Goal: Obtain resource: Download file/media

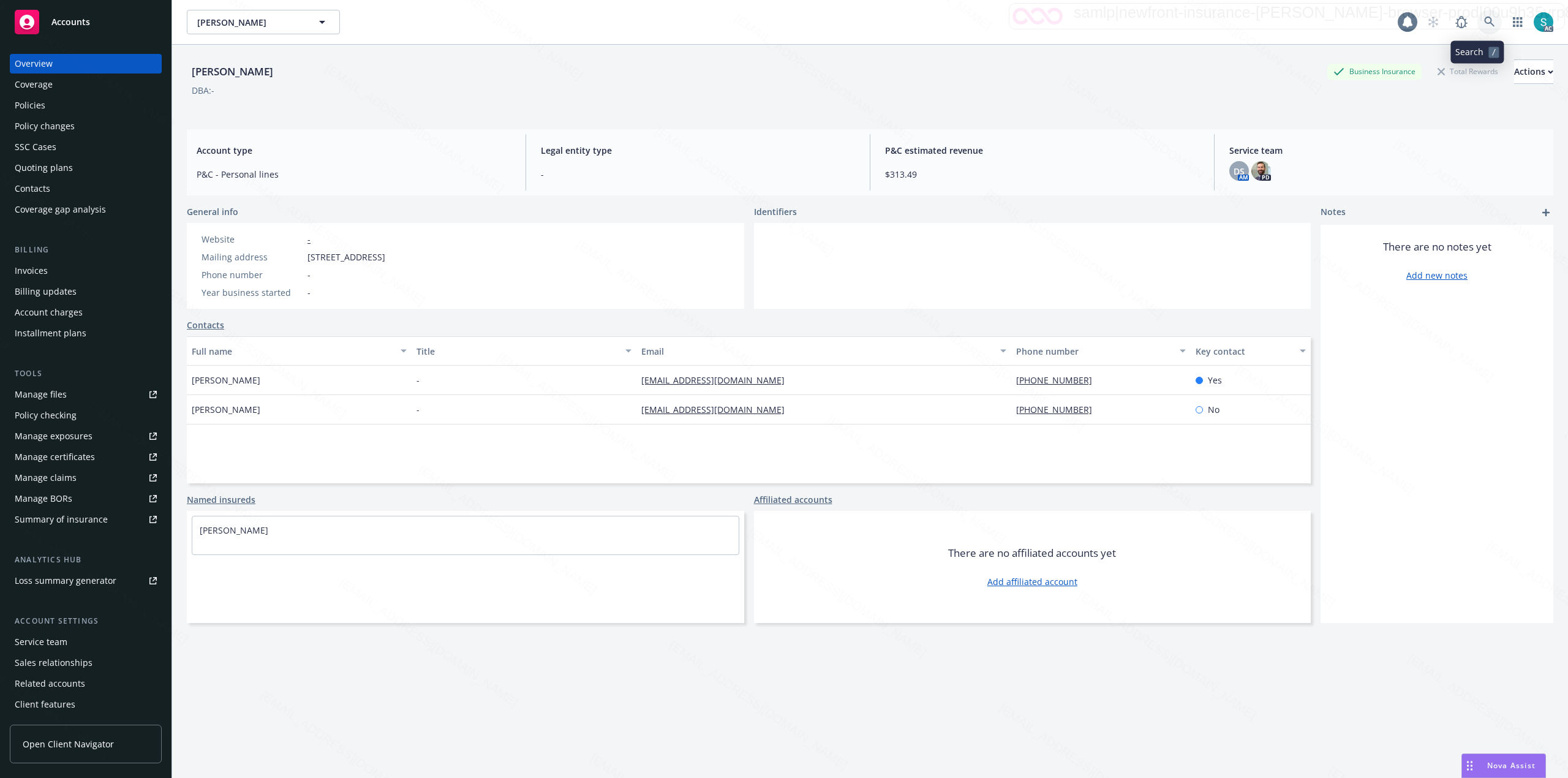
click at [1484, 20] on icon at bounding box center [1489, 22] width 11 height 11
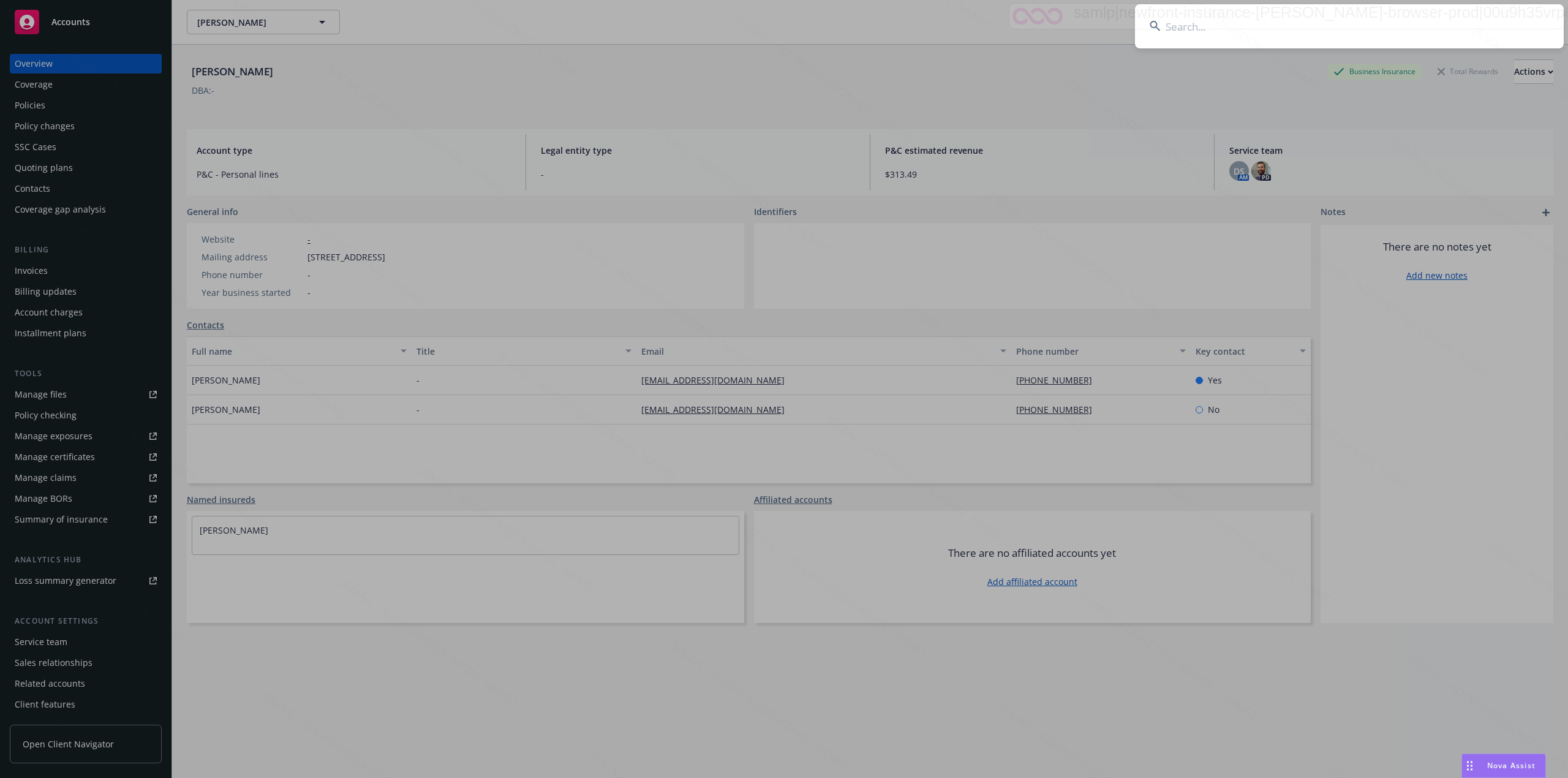
click at [1358, 20] on input at bounding box center [1349, 27] width 428 height 44
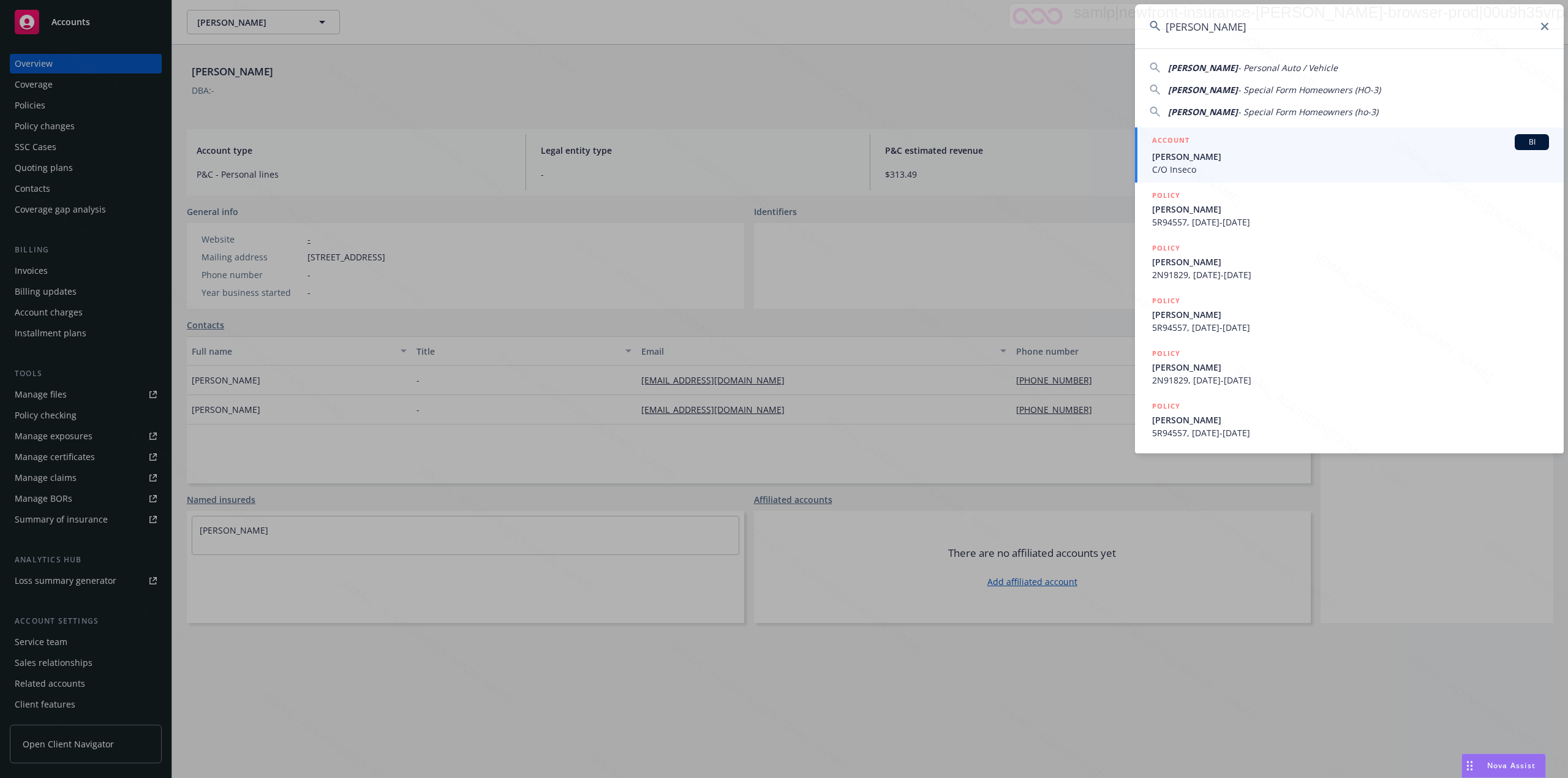
type input "[PERSON_NAME]"
click at [1208, 150] on span "[PERSON_NAME]" at bounding box center [1350, 156] width 396 height 12
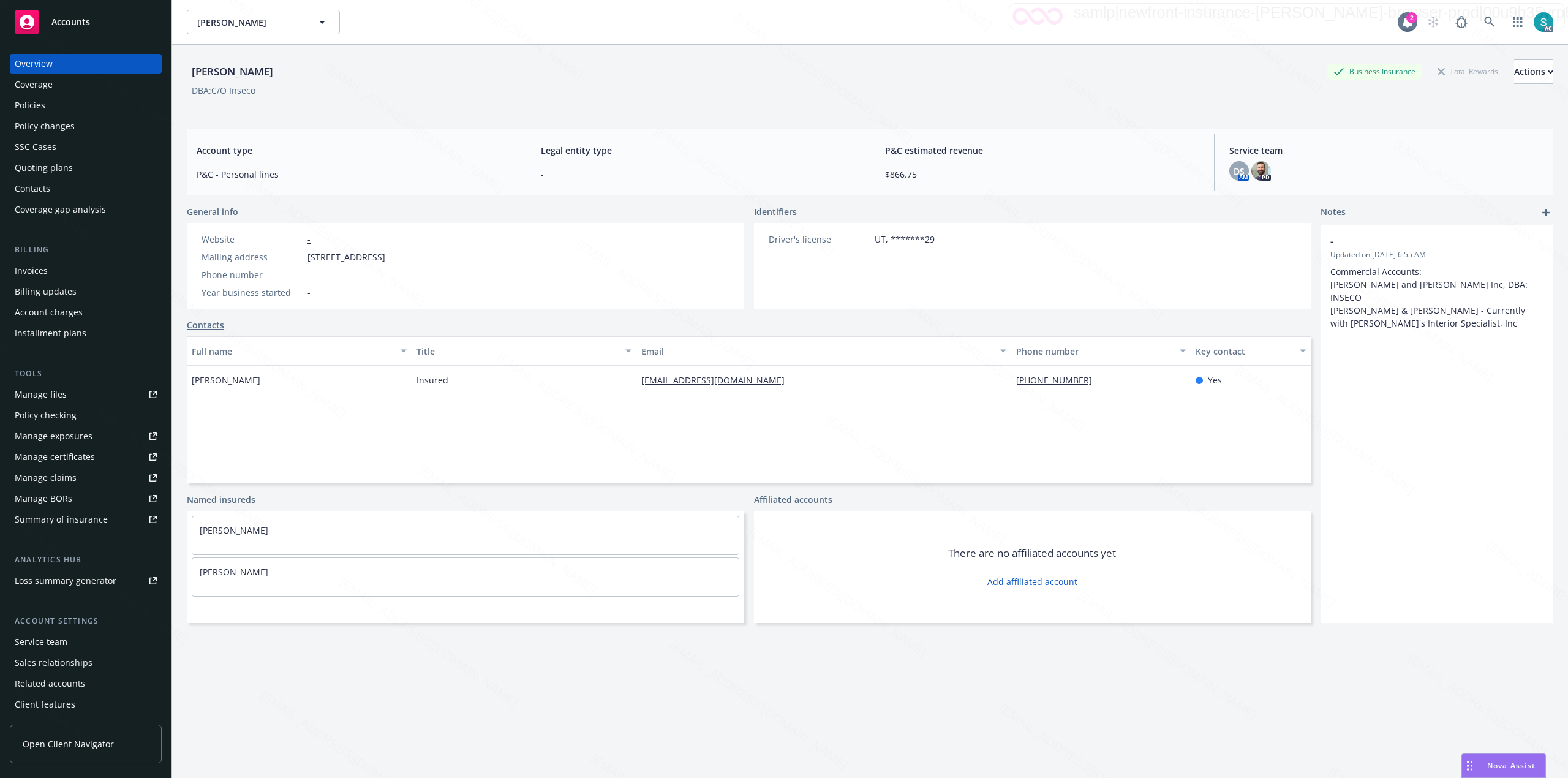
click at [45, 103] on div "Policies" at bounding box center [86, 105] width 142 height 20
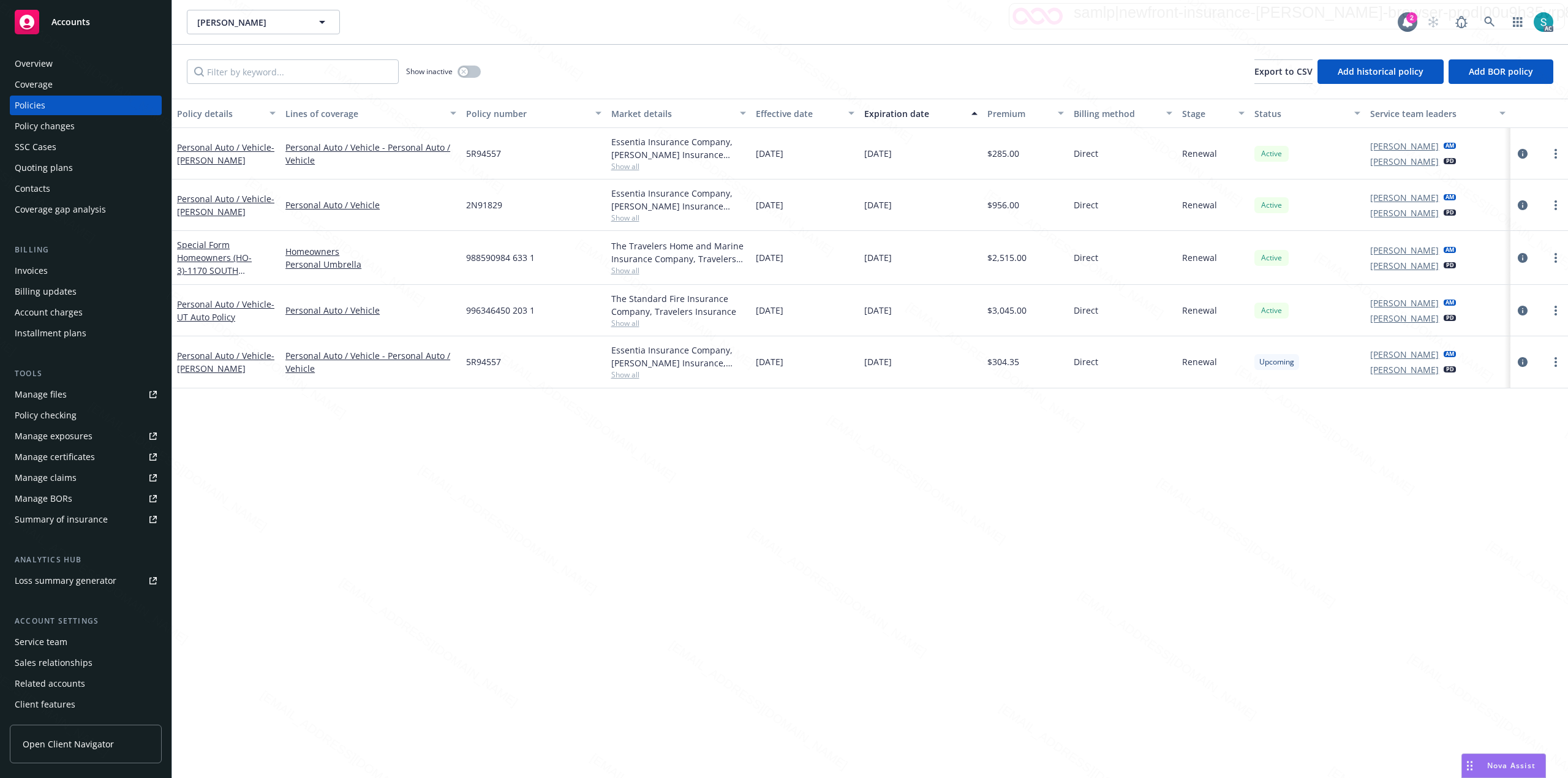
click at [468, 207] on span "2N91829" at bounding box center [484, 205] width 36 height 12
copy span "2N91829"
click at [234, 198] on link "Personal Auto / Vehicle - [PERSON_NAME]" at bounding box center [226, 205] width 98 height 25
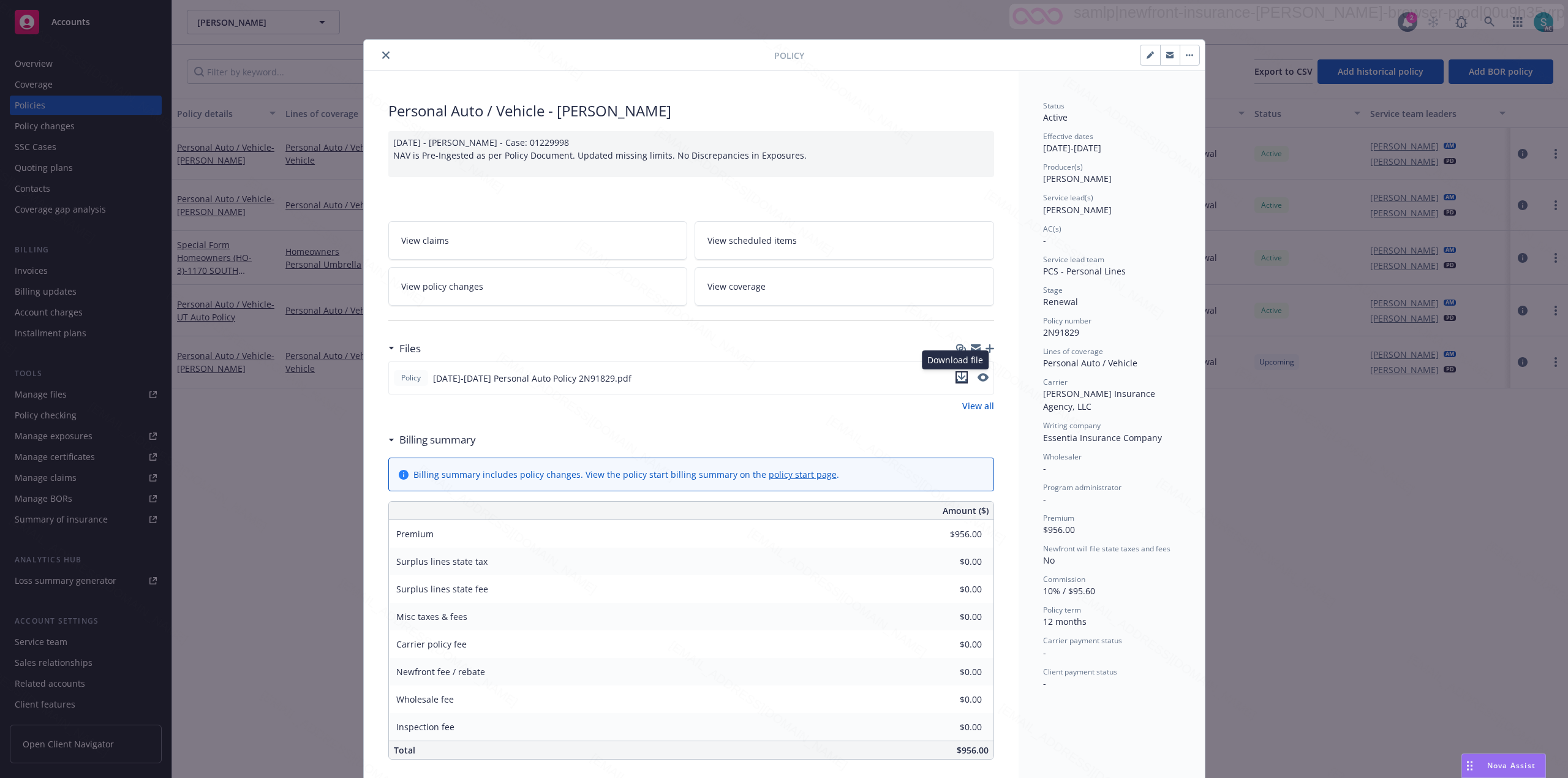
click at [956, 381] on icon "download file" at bounding box center [961, 377] width 10 height 10
click at [958, 377] on icon "download file" at bounding box center [961, 376] width 8 height 7
click at [380, 50] on button "close" at bounding box center [386, 55] width 15 height 15
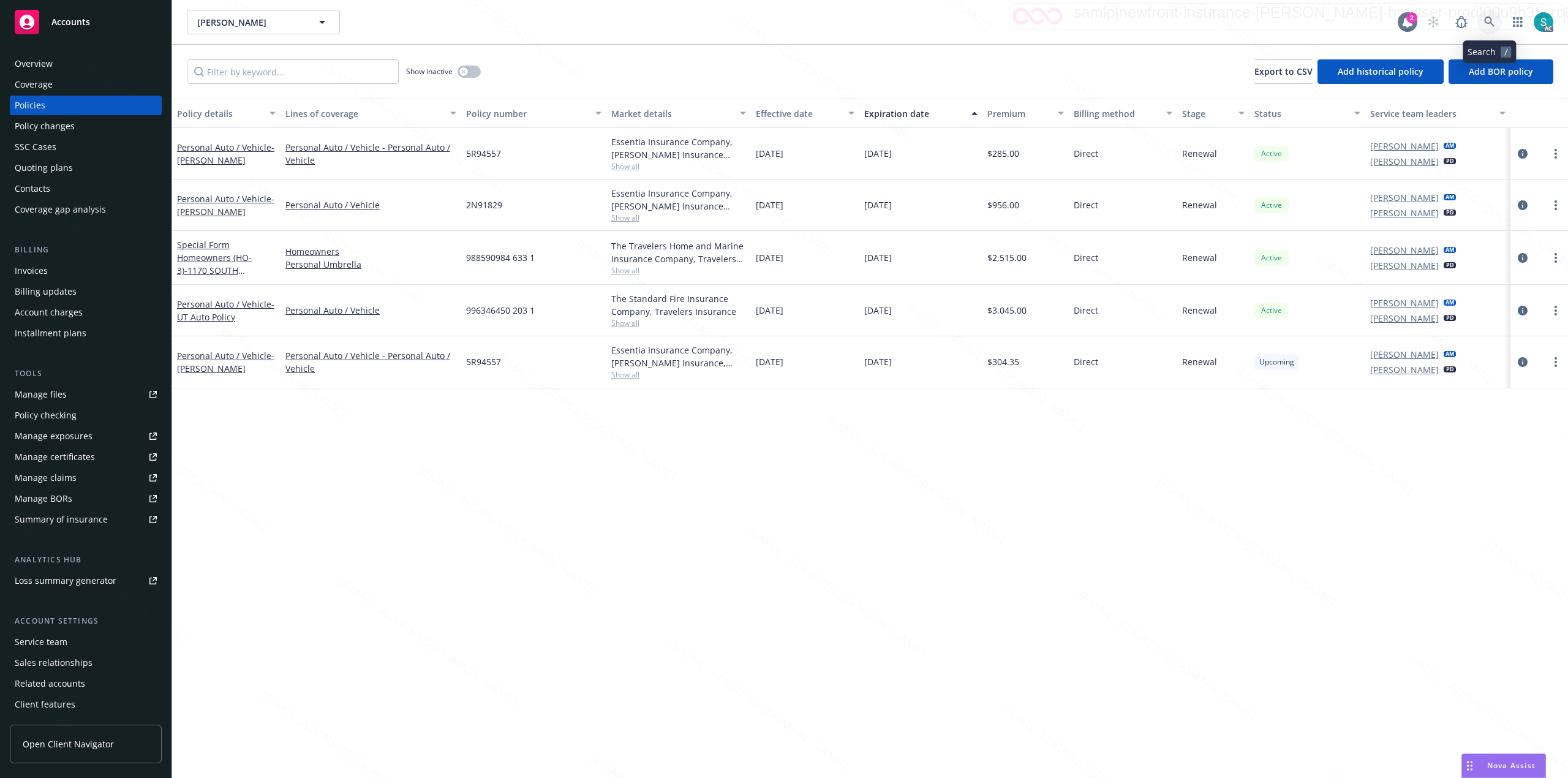
click at [1488, 22] on icon at bounding box center [1489, 22] width 11 height 11
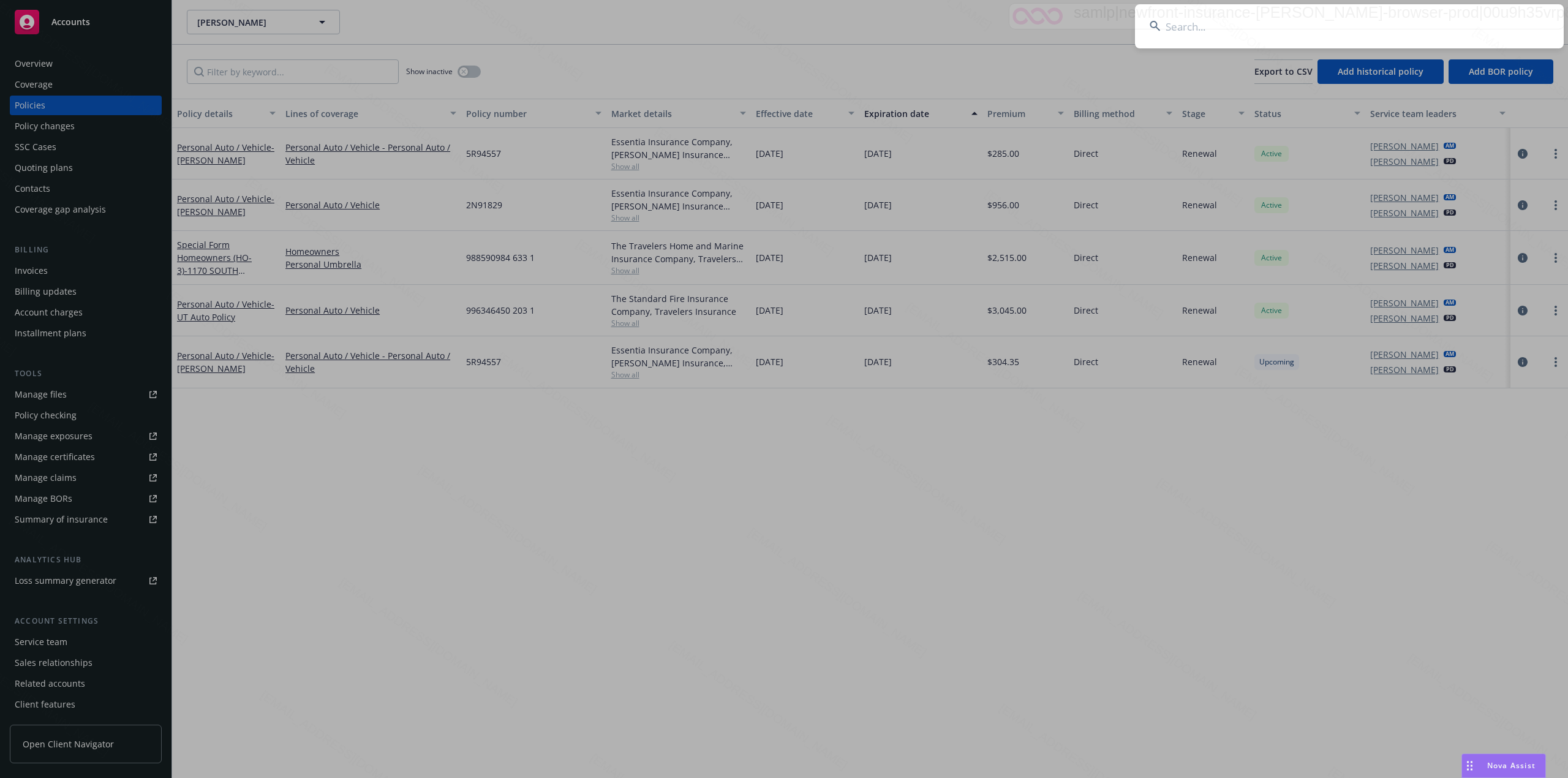
click at [1294, 22] on input at bounding box center [1349, 27] width 428 height 44
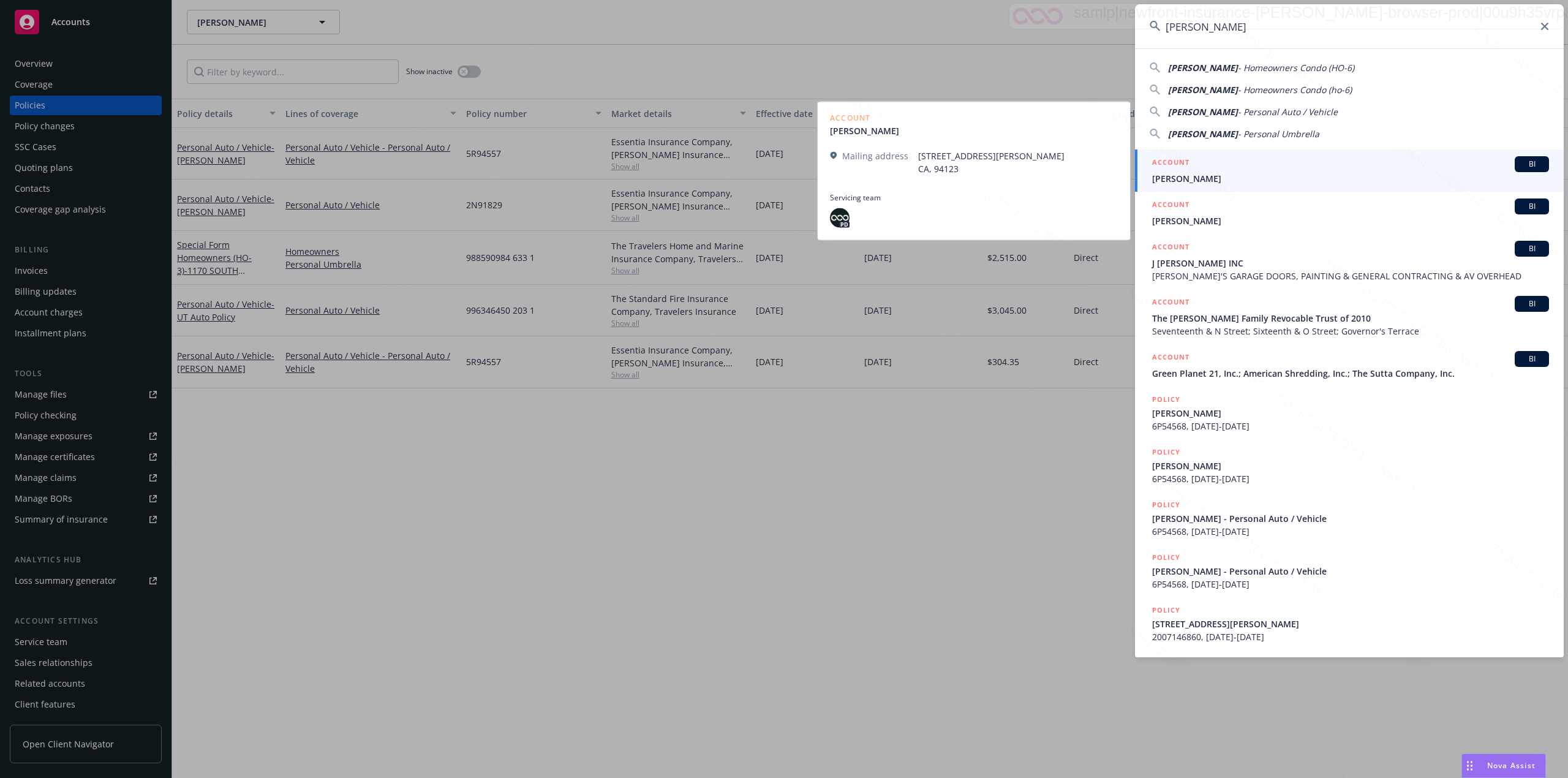
type input "[PERSON_NAME]"
click at [1183, 174] on span "[PERSON_NAME]" at bounding box center [1350, 179] width 396 height 12
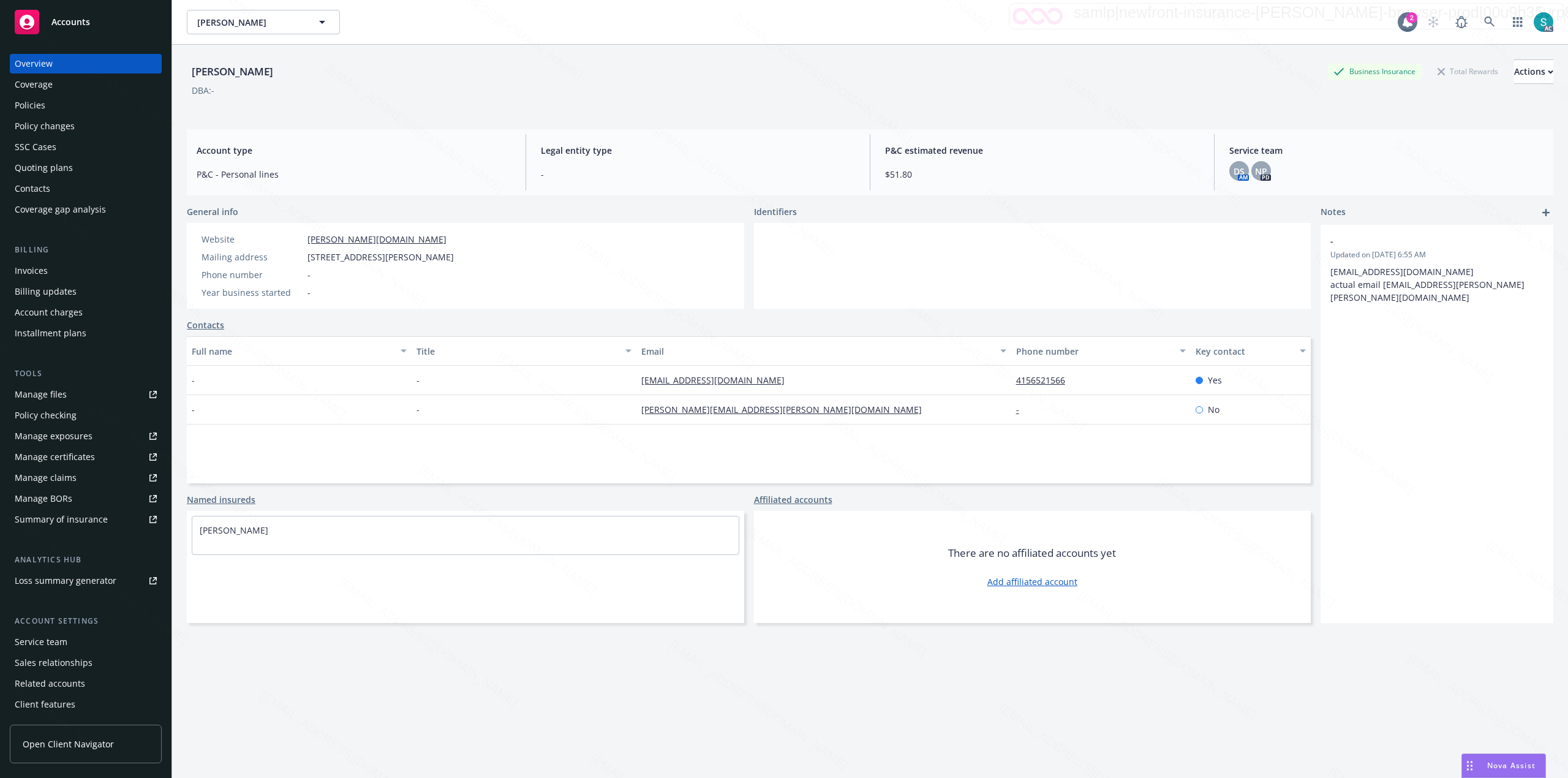
click at [61, 100] on div "Policies" at bounding box center [86, 105] width 142 height 20
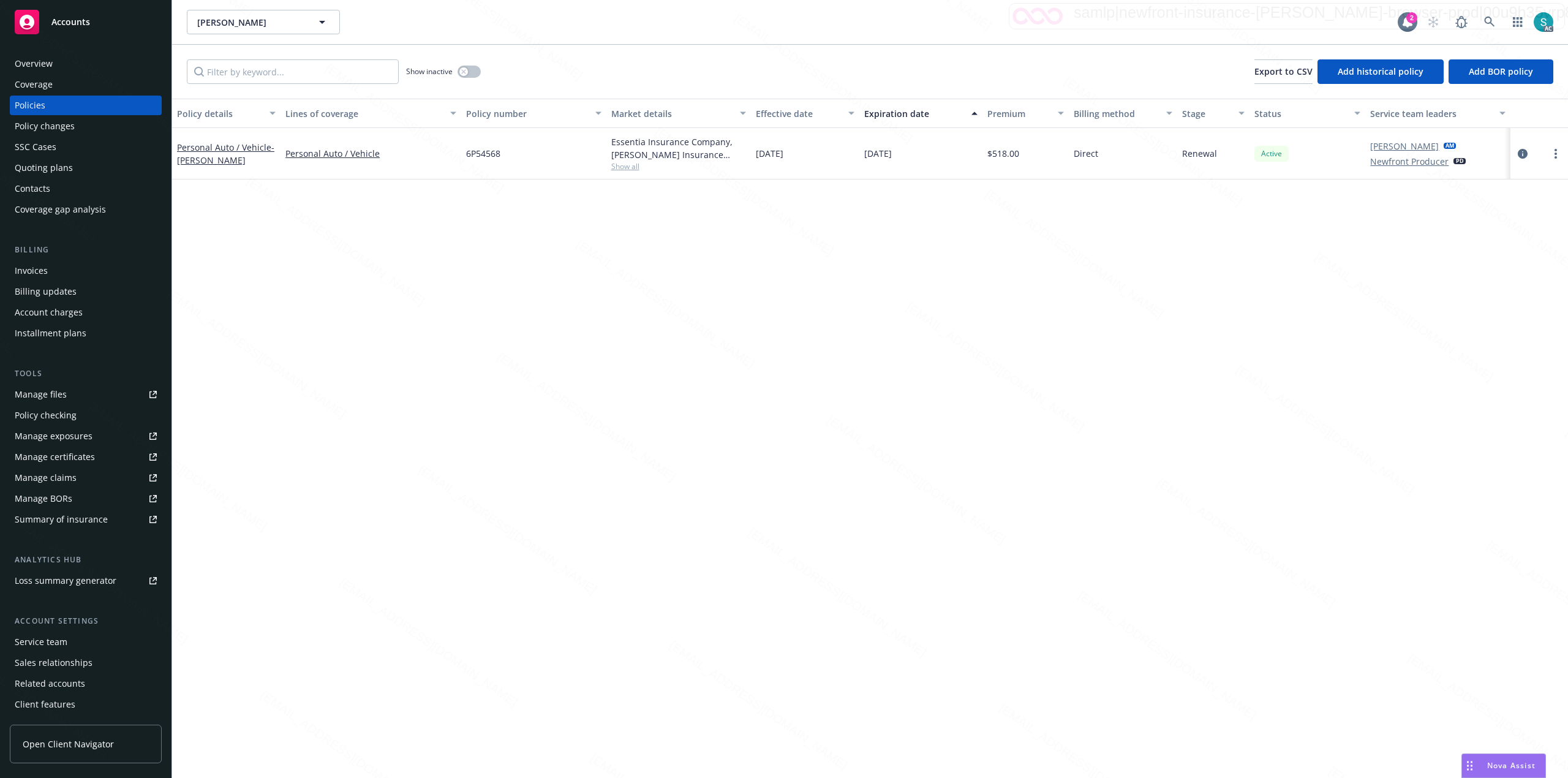
click at [493, 152] on span "6P54568" at bounding box center [483, 153] width 35 height 12
copy span "6P54568"
click at [223, 155] on span "- [PERSON_NAME]" at bounding box center [226, 154] width 98 height 25
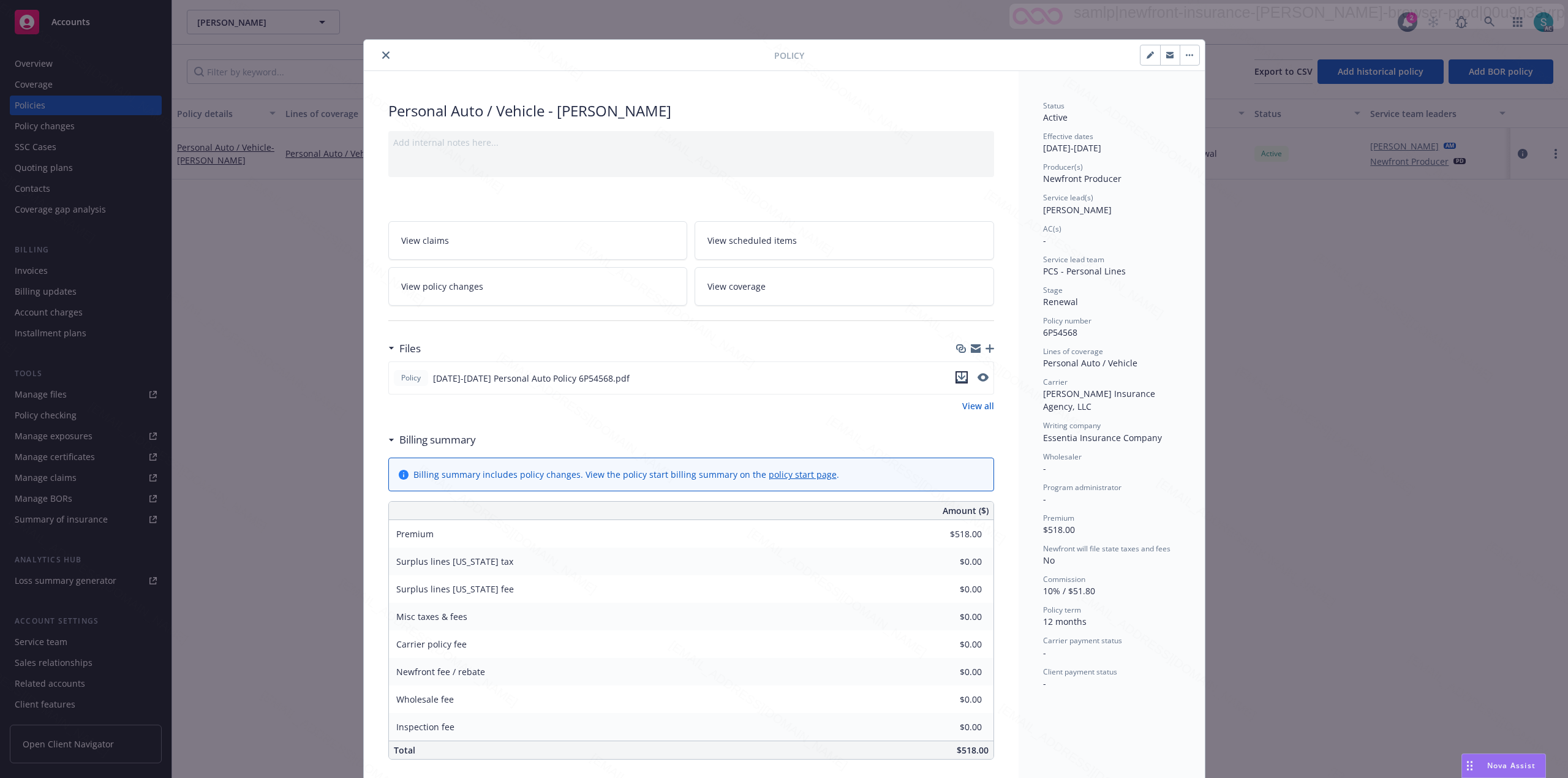
click at [957, 376] on icon "download file" at bounding box center [961, 376] width 8 height 7
click at [382, 52] on icon "close" at bounding box center [386, 55] width 7 height 7
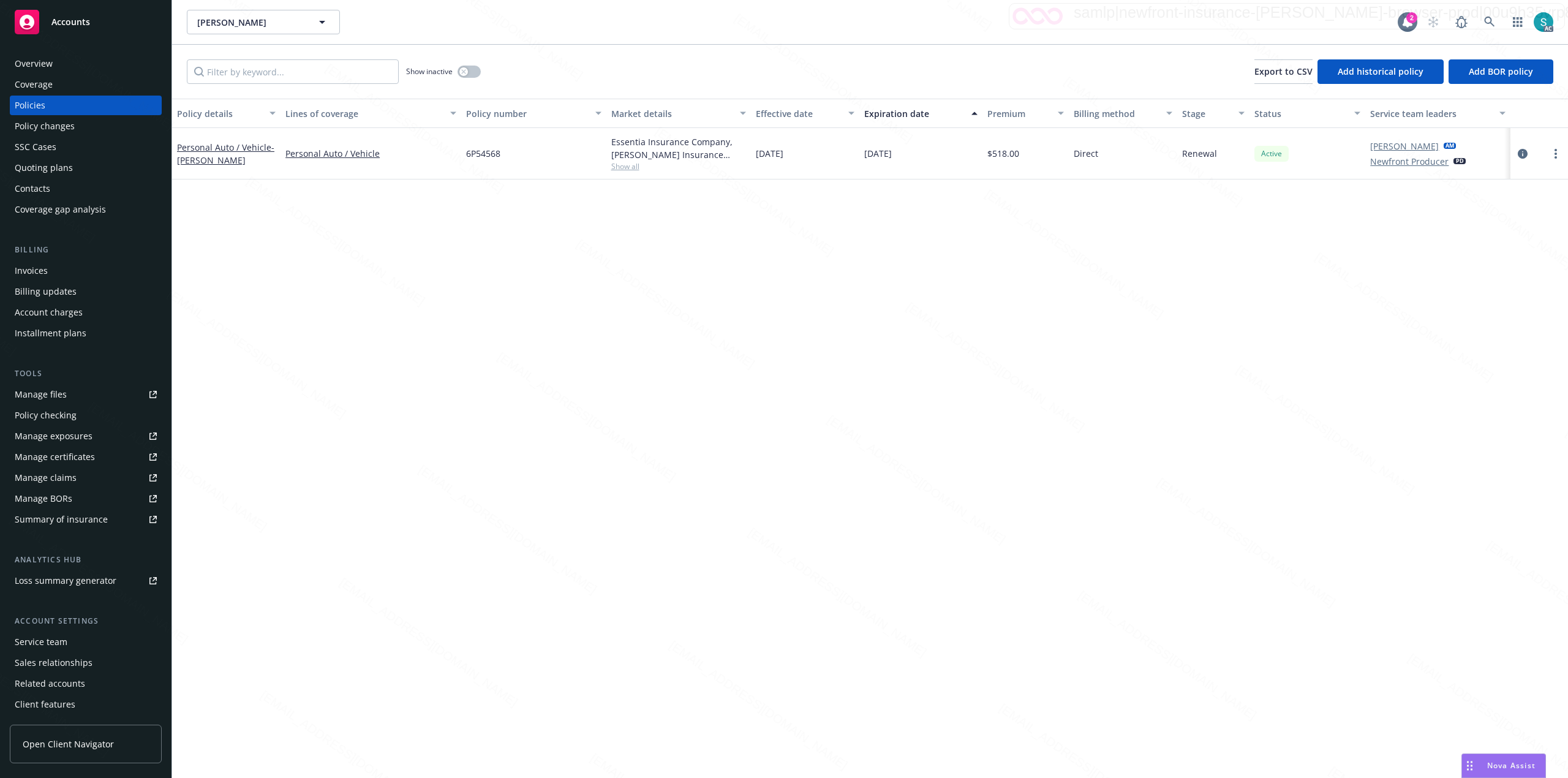
click at [561, 406] on div "Policy details Lines of coverage Policy number Market details Effective date Ex…" at bounding box center [870, 438] width 1396 height 679
click at [1490, 20] on icon at bounding box center [1489, 22] width 11 height 11
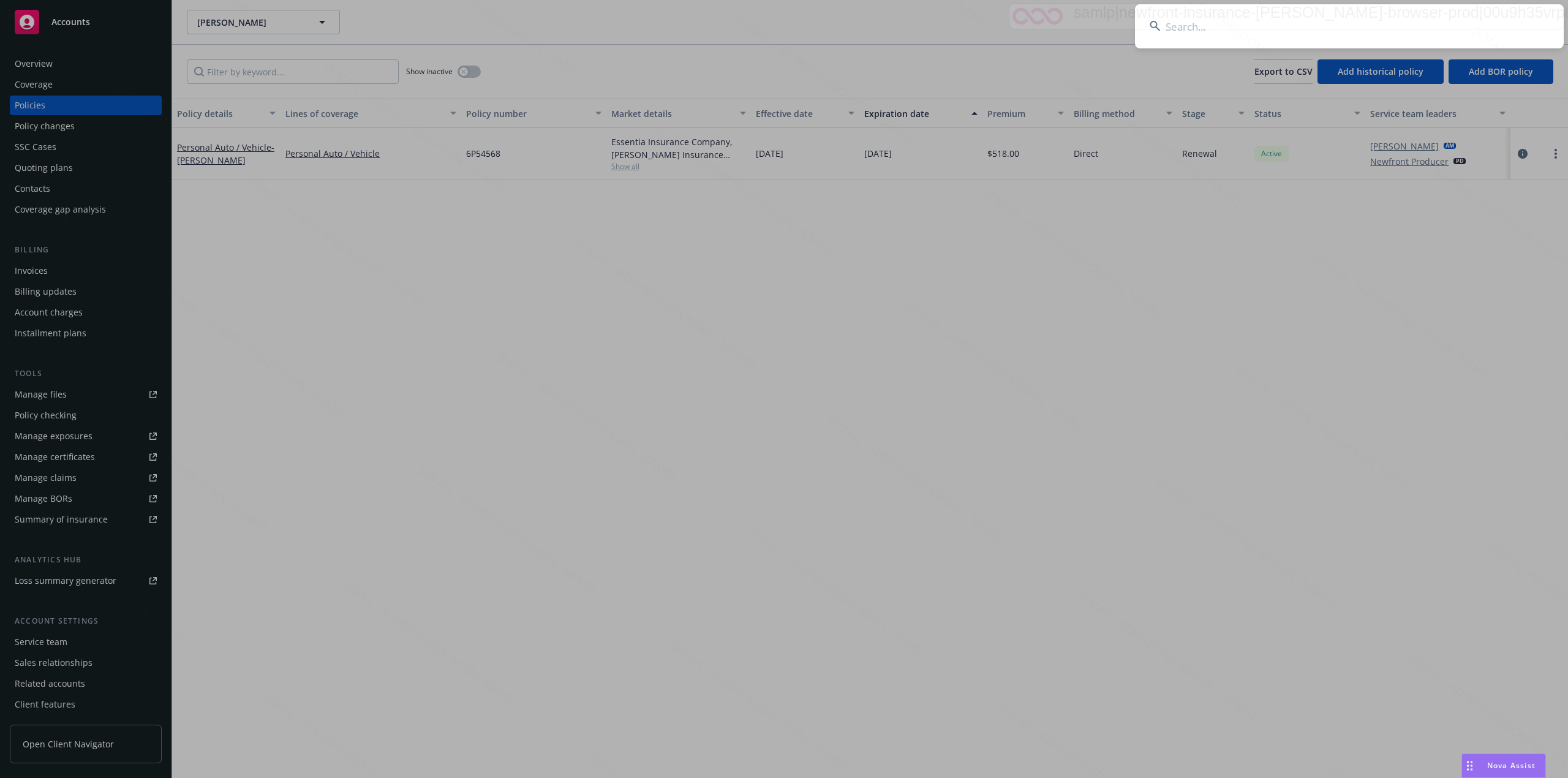
click at [1279, 25] on input at bounding box center [1349, 27] width 428 height 44
type input "[PERSON_NAME]"
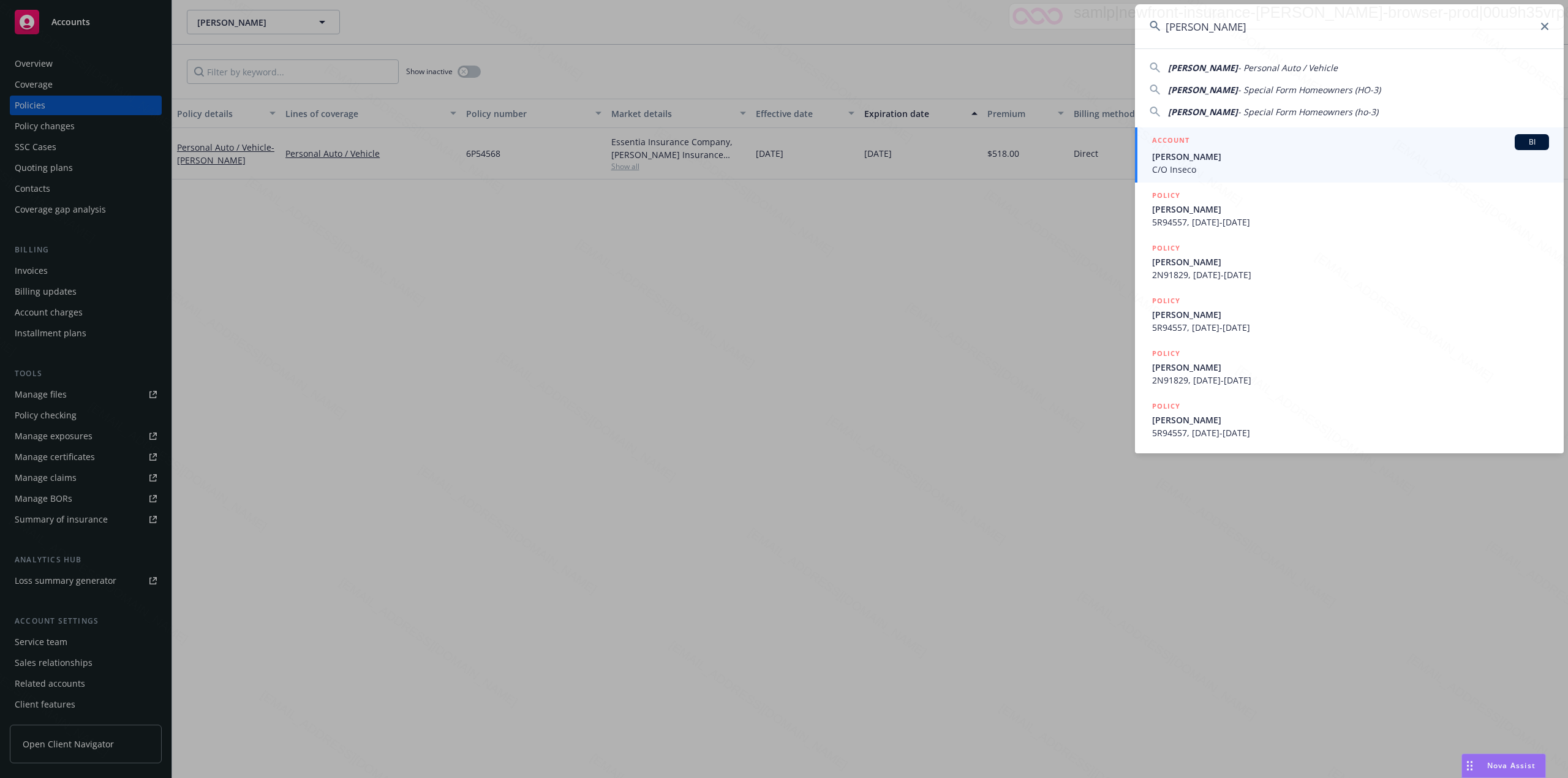
click at [1323, 159] on span "[PERSON_NAME]" at bounding box center [1350, 156] width 396 height 12
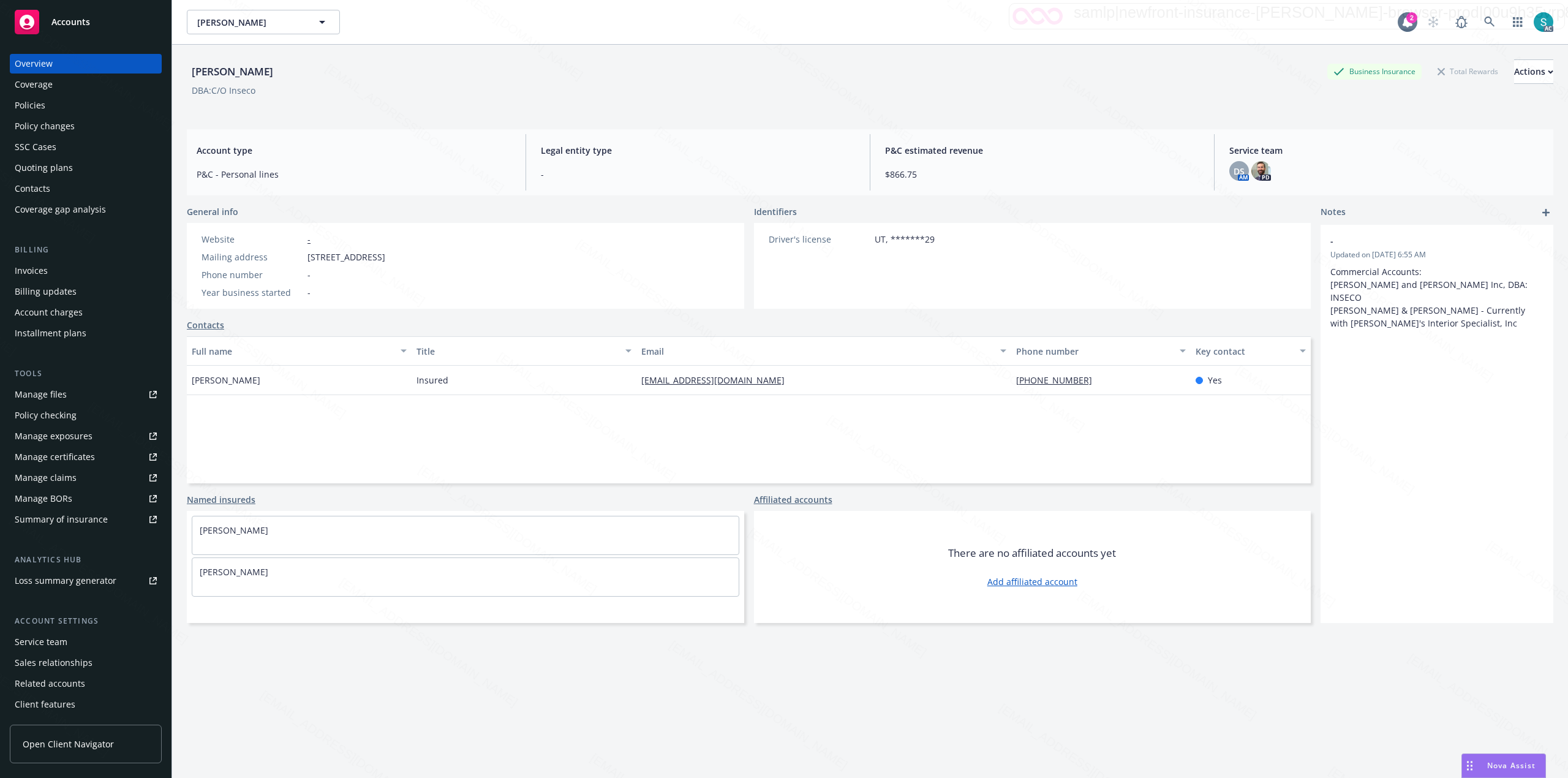
click at [28, 100] on div "Policies" at bounding box center [30, 105] width 30 height 20
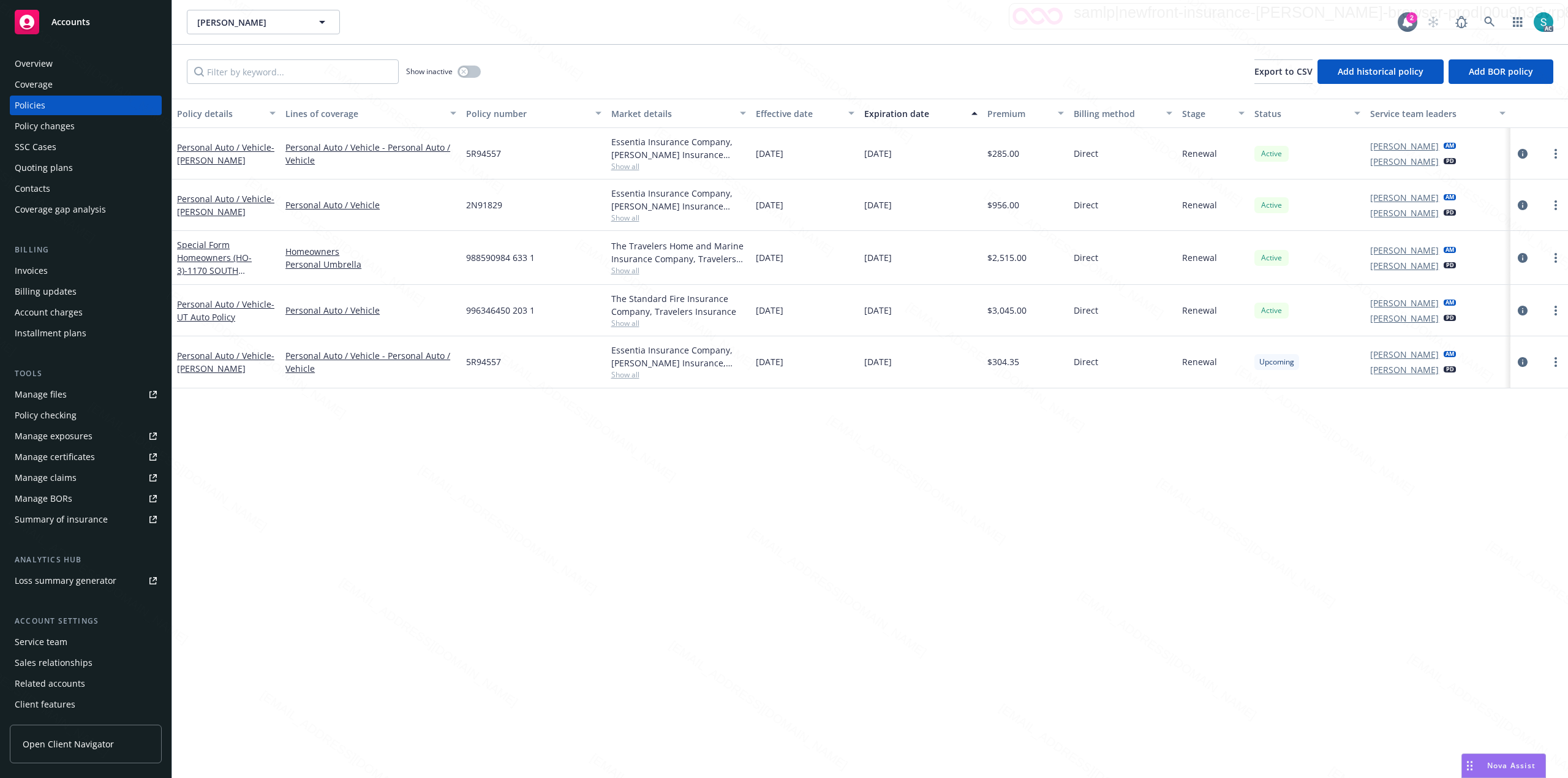
click at [492, 364] on span "5R94557" at bounding box center [483, 362] width 35 height 12
copy span "5R94557"
click at [231, 207] on span "- [PERSON_NAME]" at bounding box center [226, 205] width 98 height 25
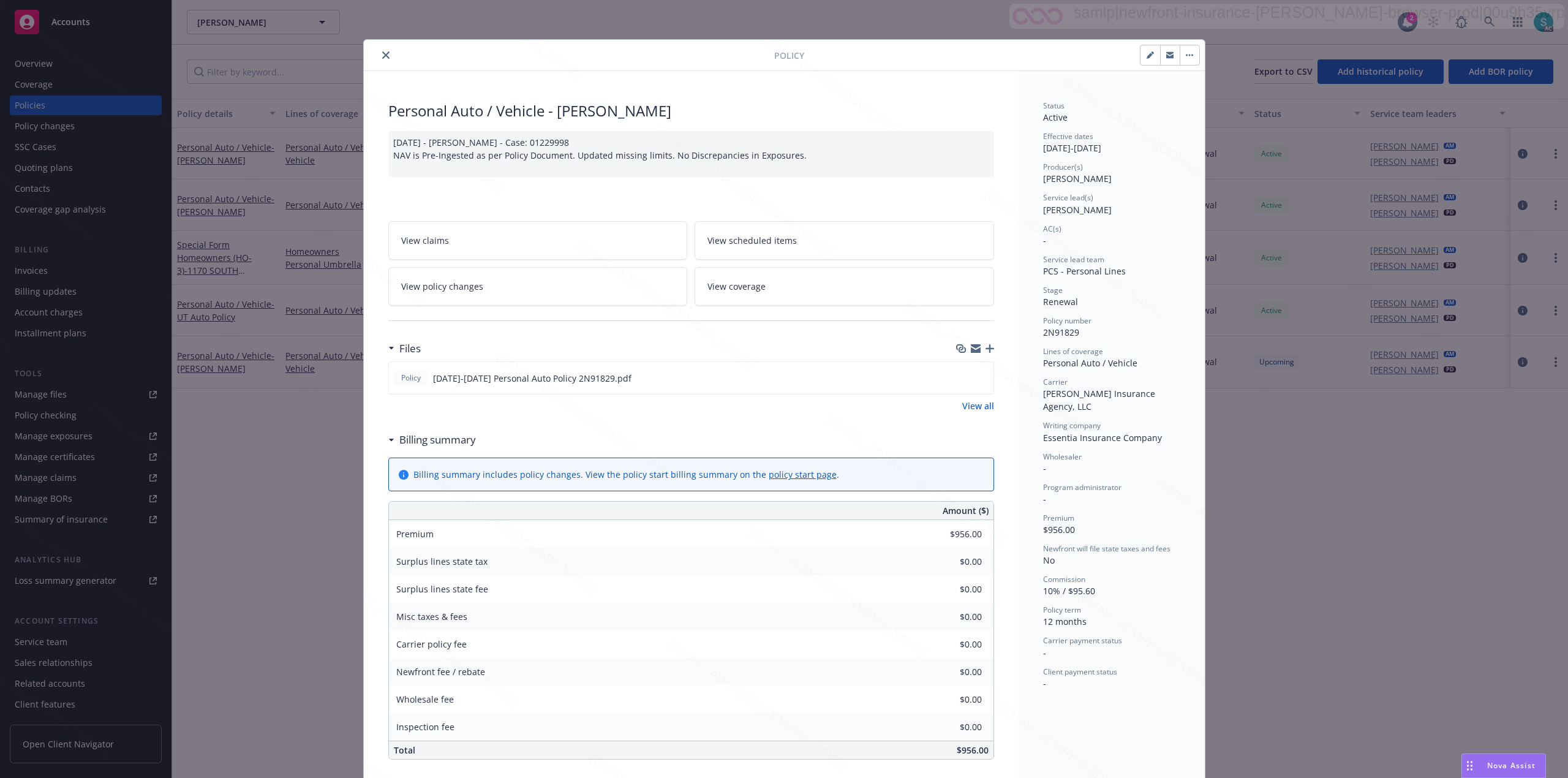
click at [382, 59] on icon "close" at bounding box center [386, 55] width 7 height 7
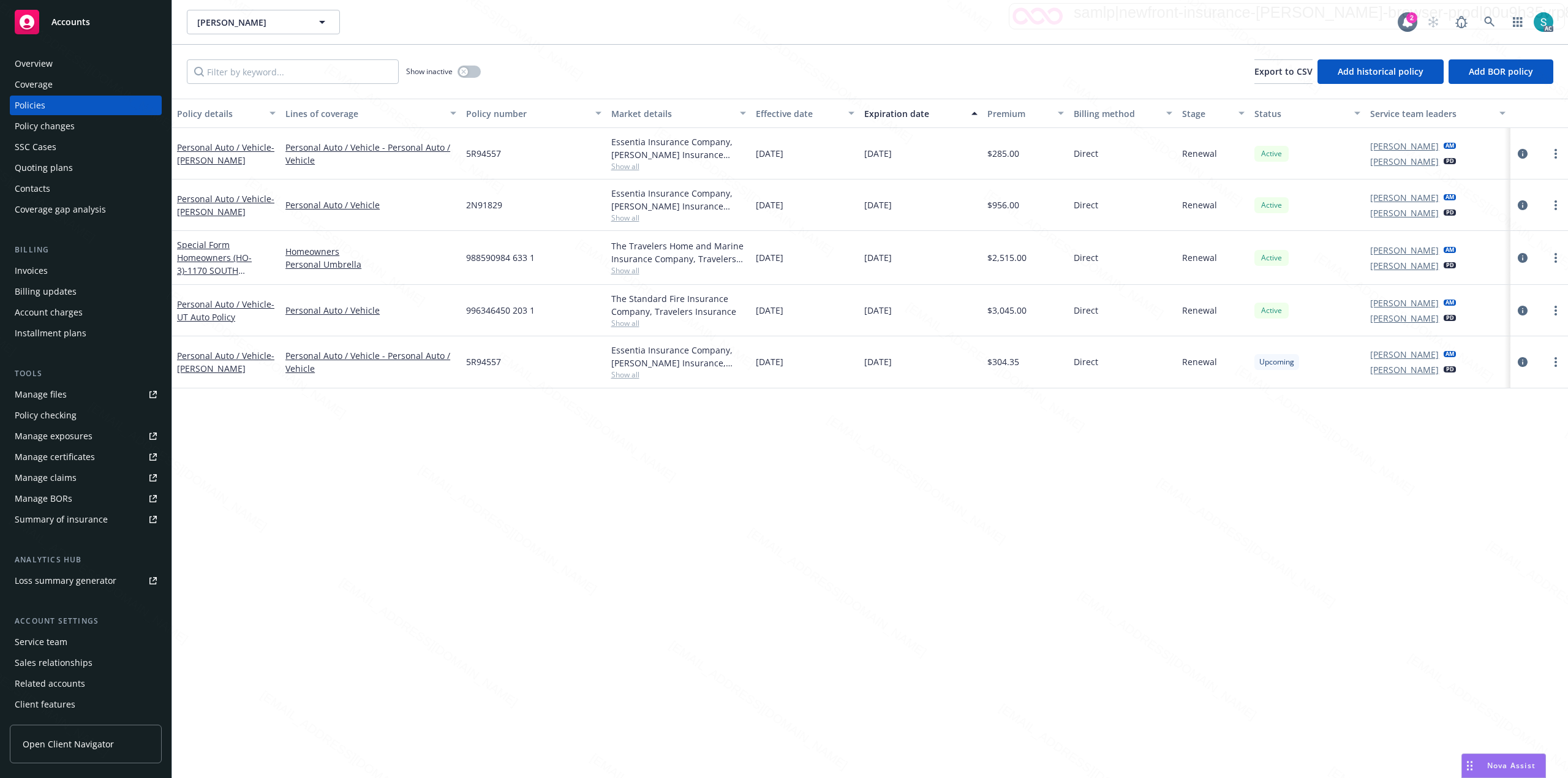
click at [67, 84] on div "Coverage" at bounding box center [86, 84] width 142 height 20
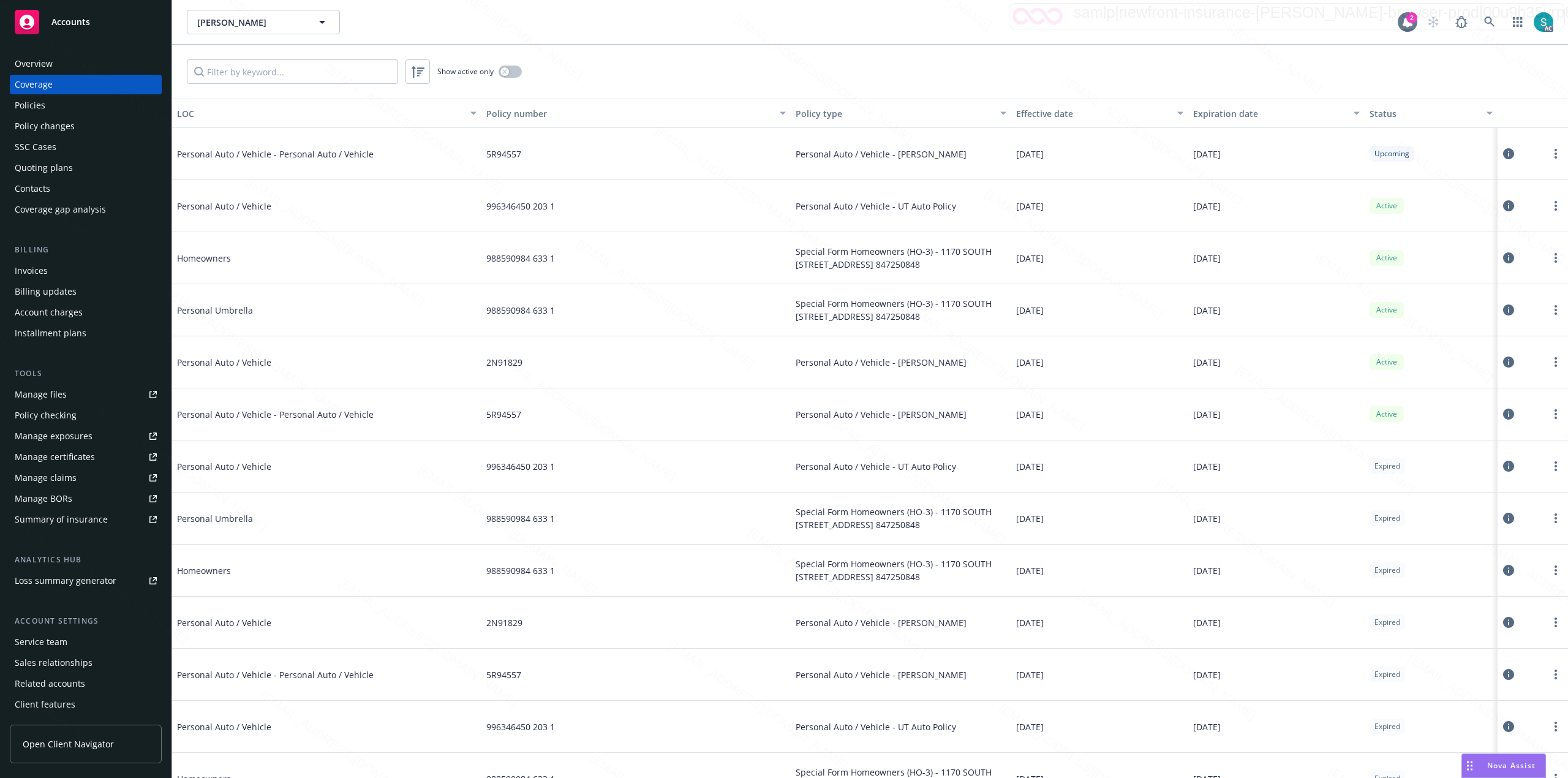
click at [66, 68] on div "Overview" at bounding box center [86, 64] width 142 height 20
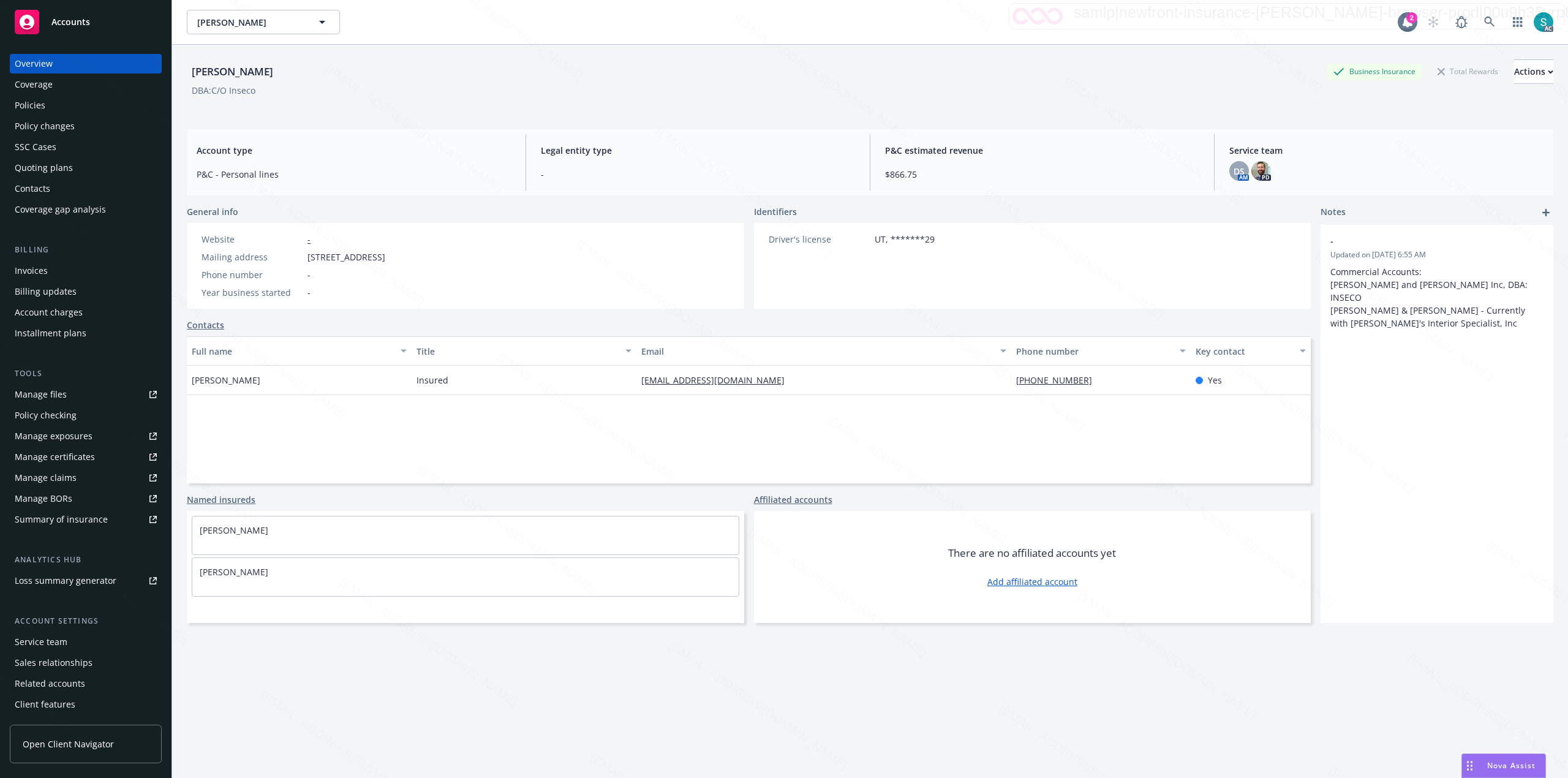
click at [226, 64] on div "[PERSON_NAME]" at bounding box center [232, 72] width 92 height 16
copy div "[PERSON_NAME]"
